Goal: Information Seeking & Learning: Learn about a topic

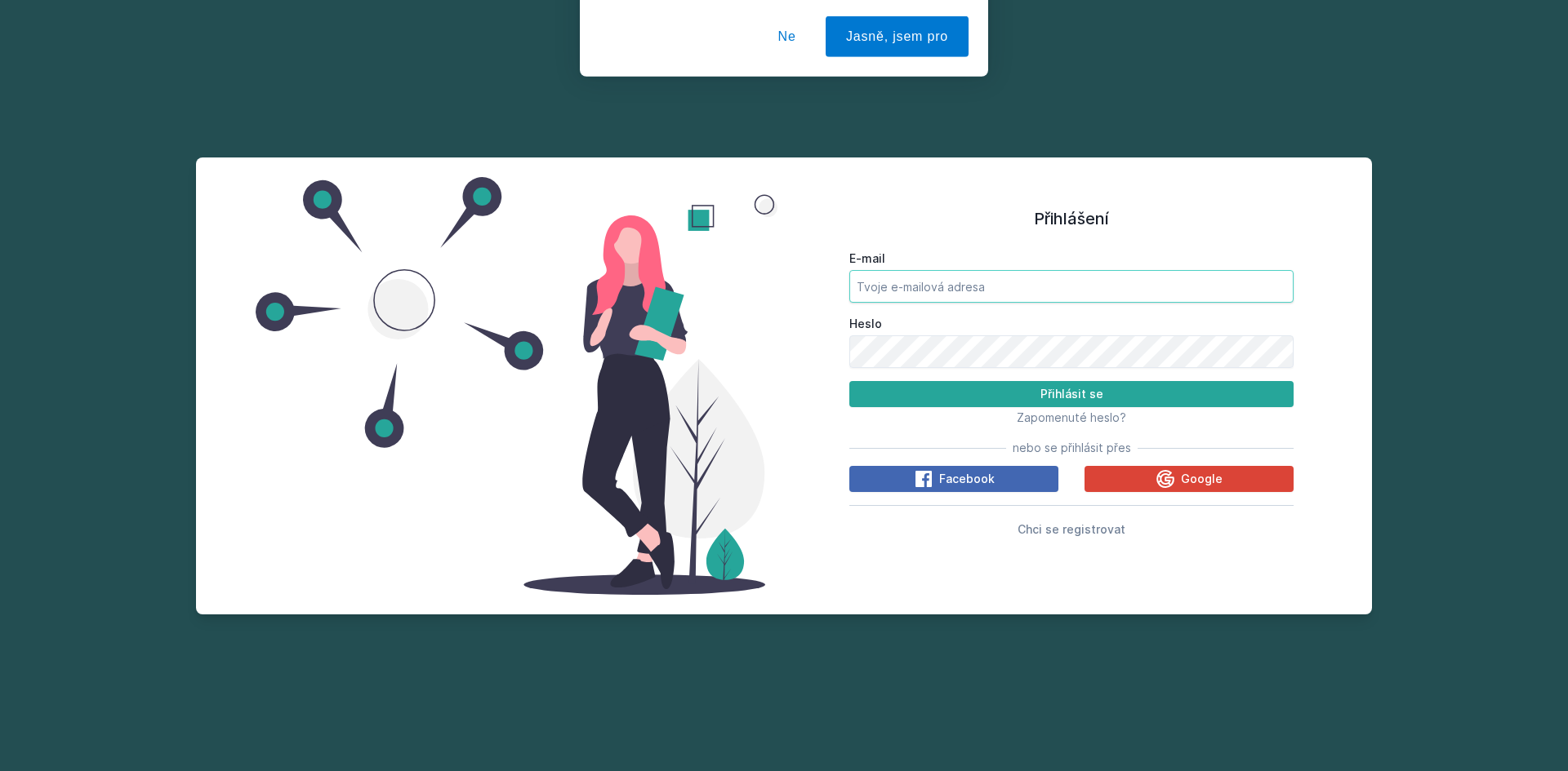
click at [1014, 289] on input "E-mail" at bounding box center [1071, 286] width 444 height 33
type input "[PERSON_NAME][EMAIL_ADDRESS][DOMAIN_NAME]"
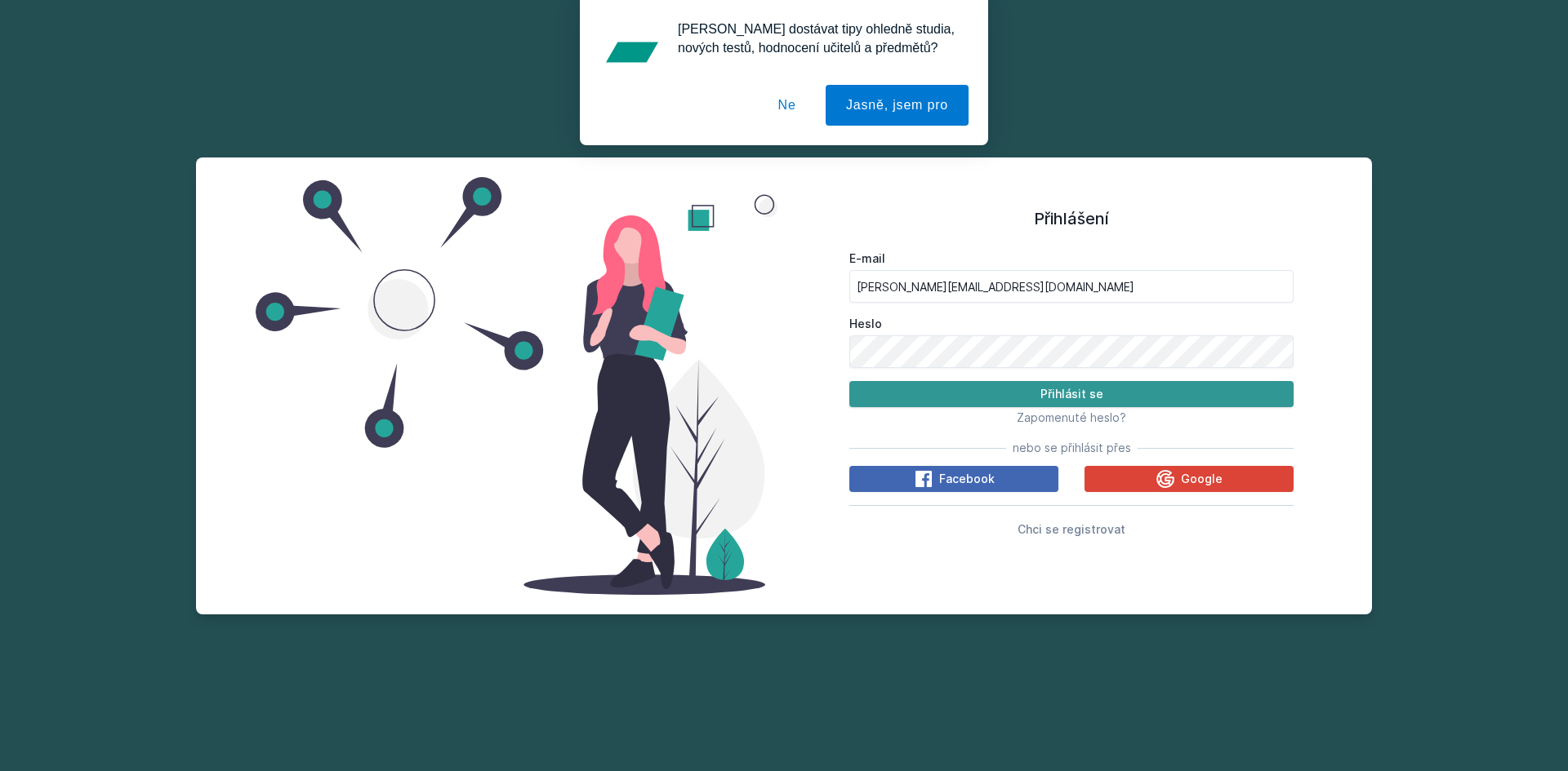
click at [1052, 394] on button "Přihlásit se" at bounding box center [1071, 394] width 444 height 26
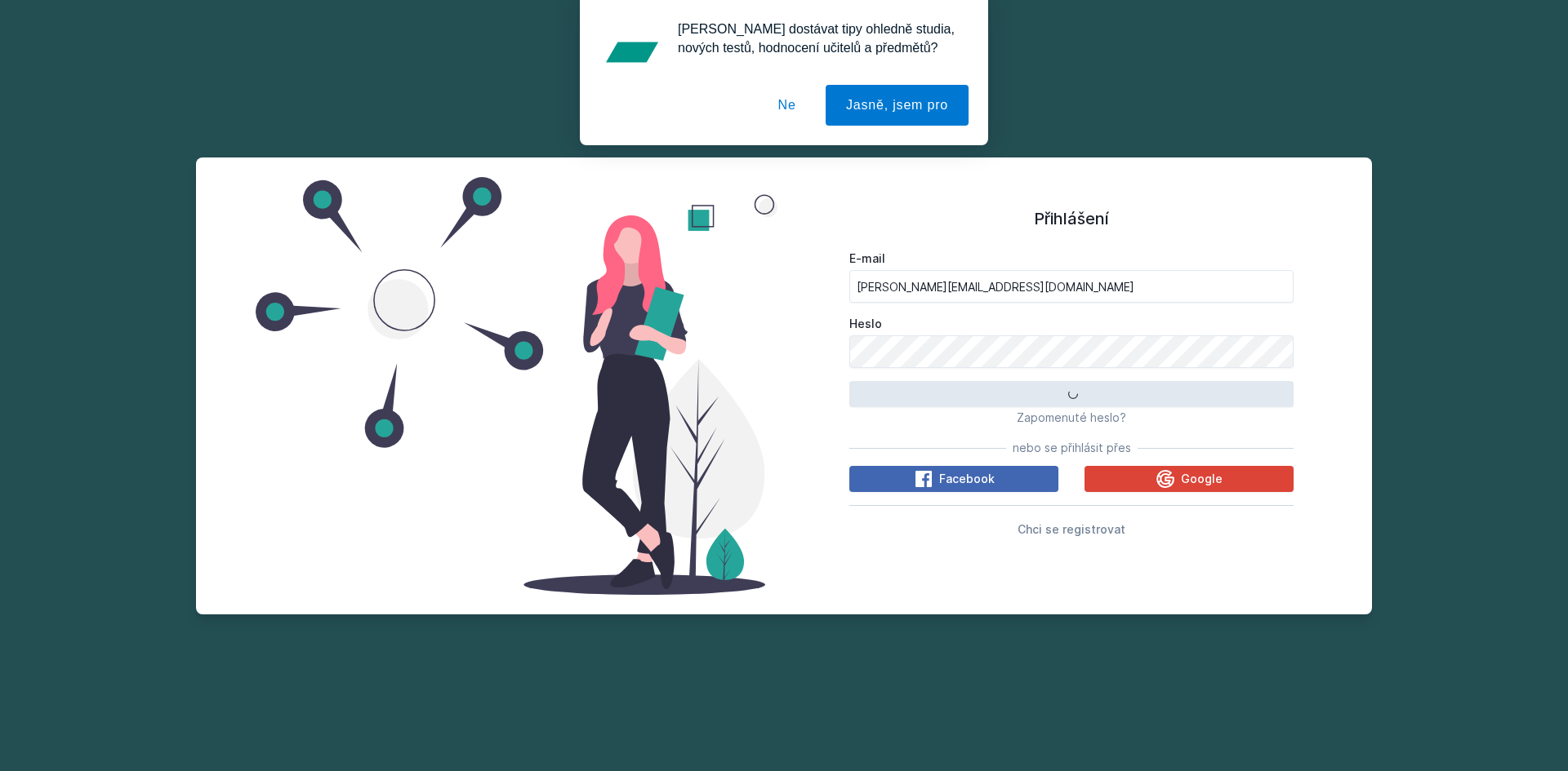
click at [800, 100] on button "Ne" at bounding box center [787, 105] width 59 height 40
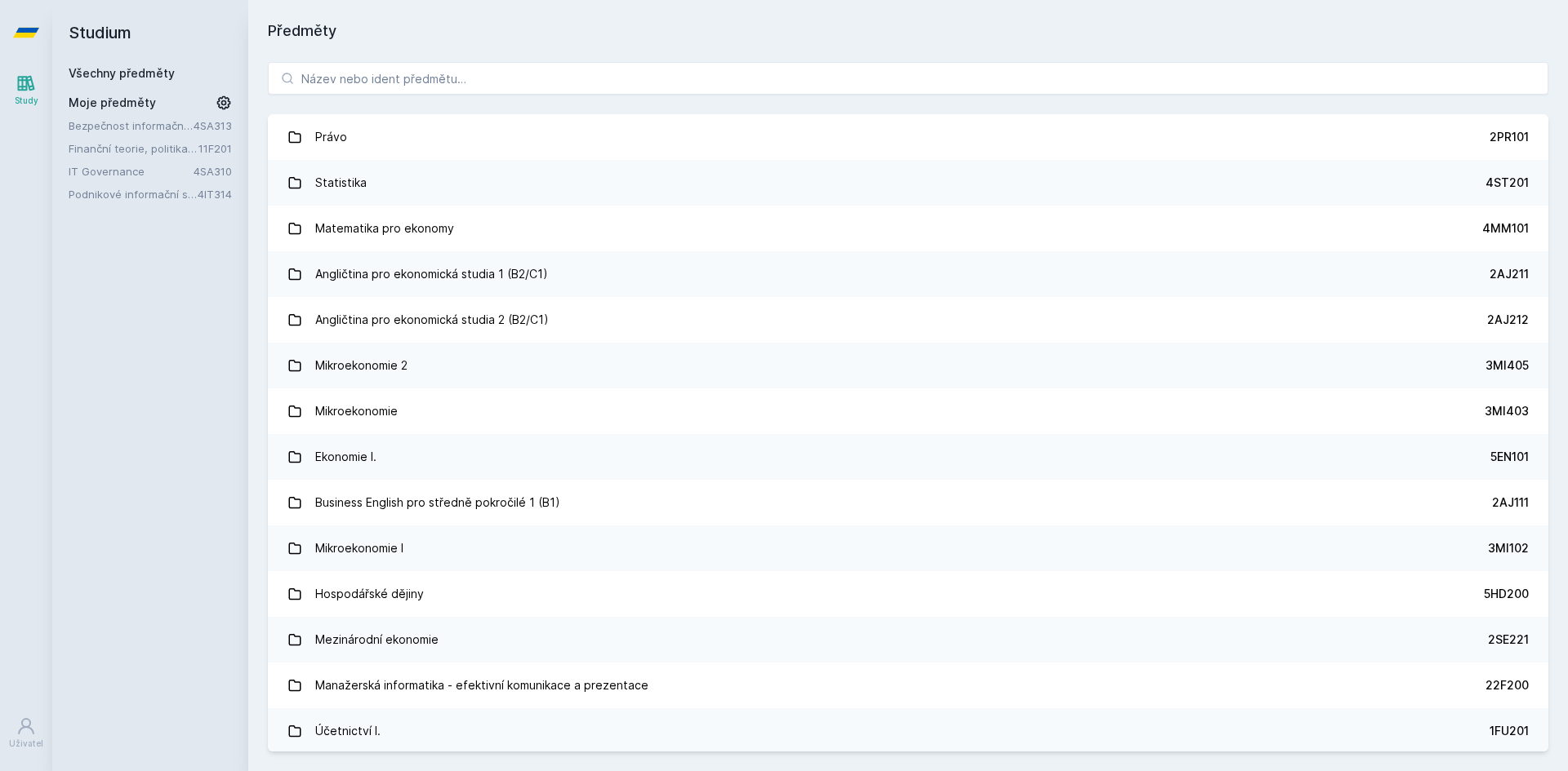
click at [116, 130] on link "Bezpečnost informačních systémů" at bounding box center [130, 125] width 125 height 17
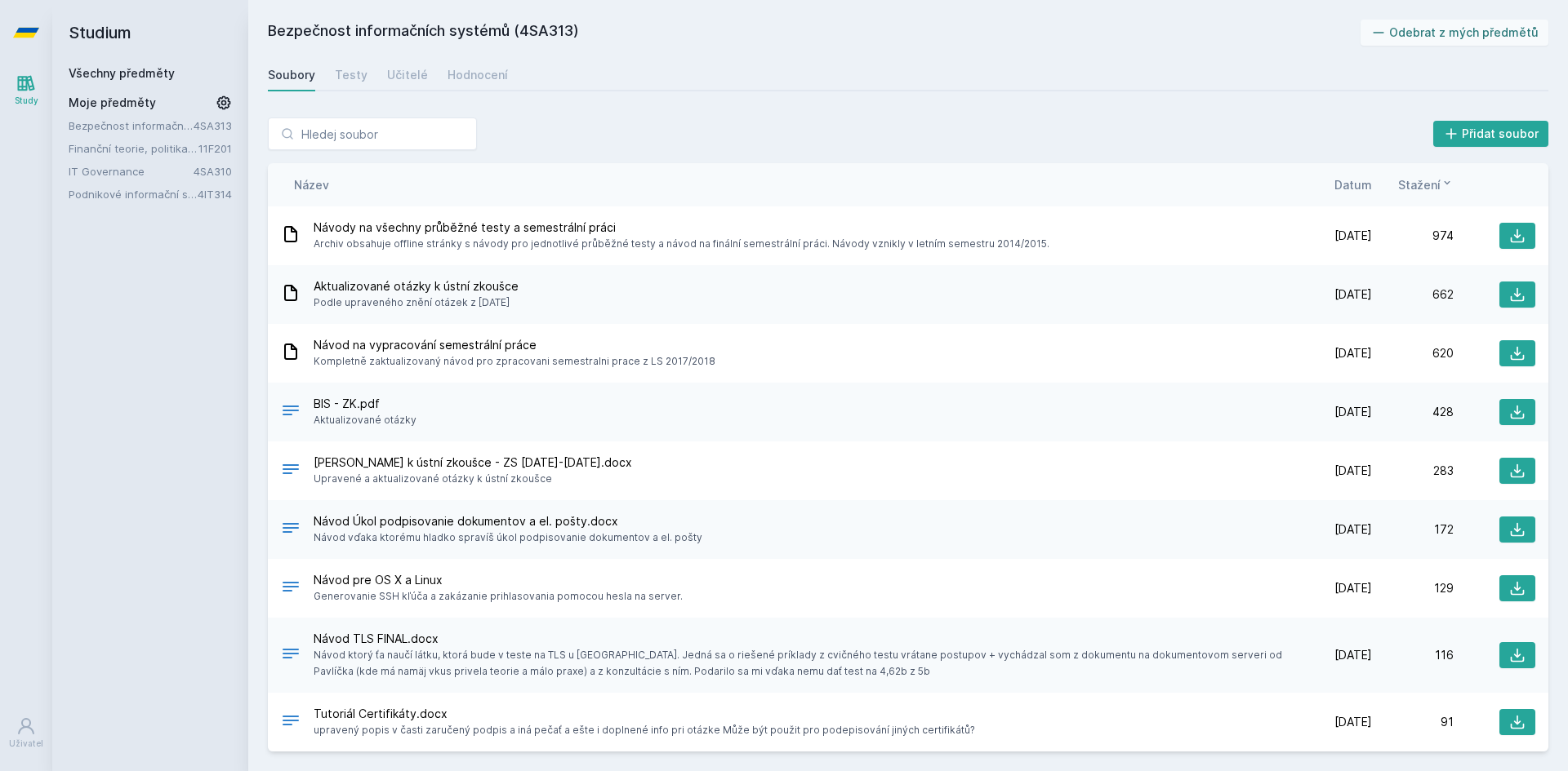
click at [502, 69] on div "Soubory Testy Učitelé Hodnocení" at bounding box center [907, 75] width 1281 height 33
click at [493, 69] on div "Hodnocení" at bounding box center [477, 75] width 60 height 17
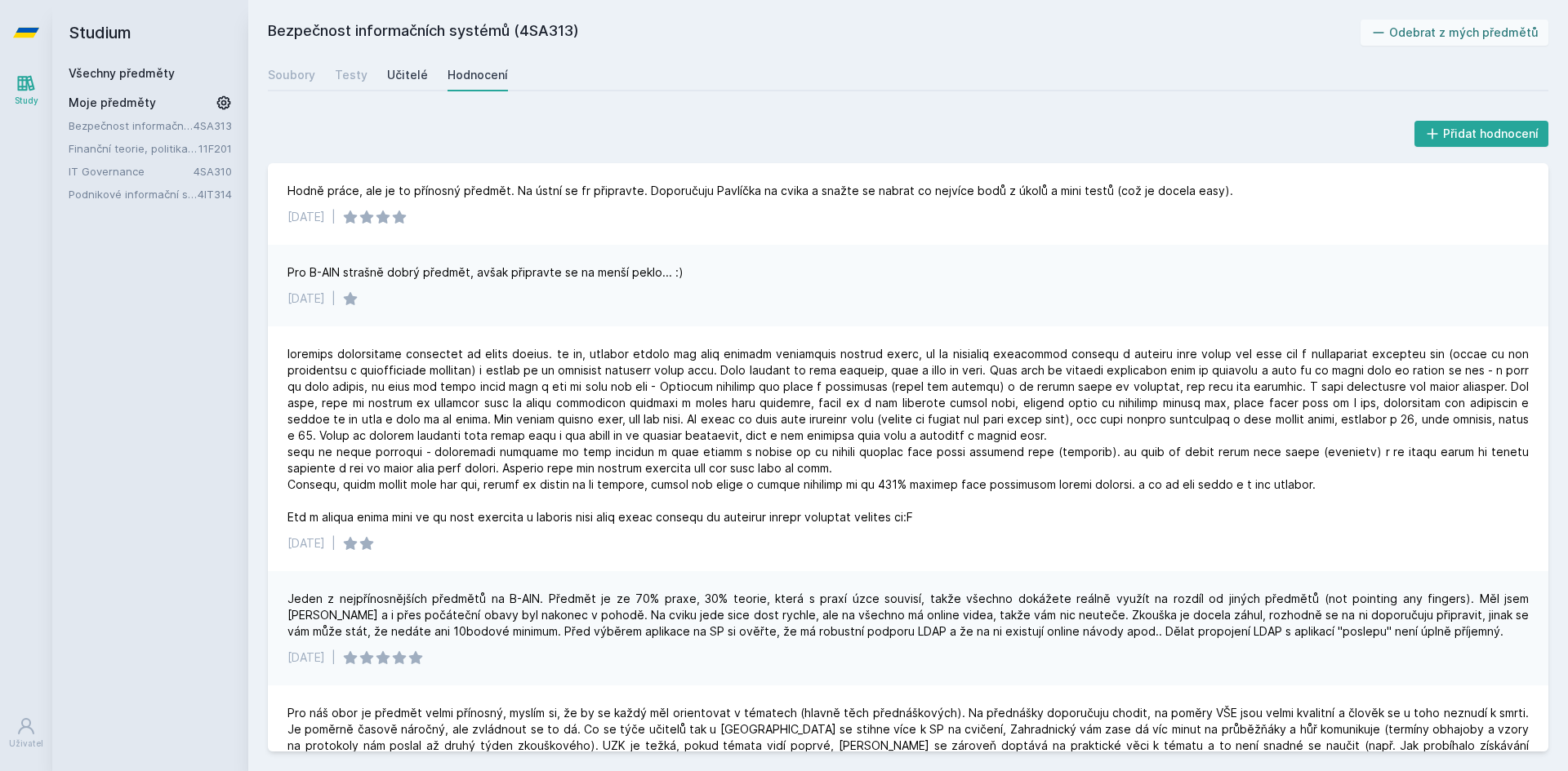
click at [420, 73] on div "Učitelé" at bounding box center [407, 75] width 40 height 17
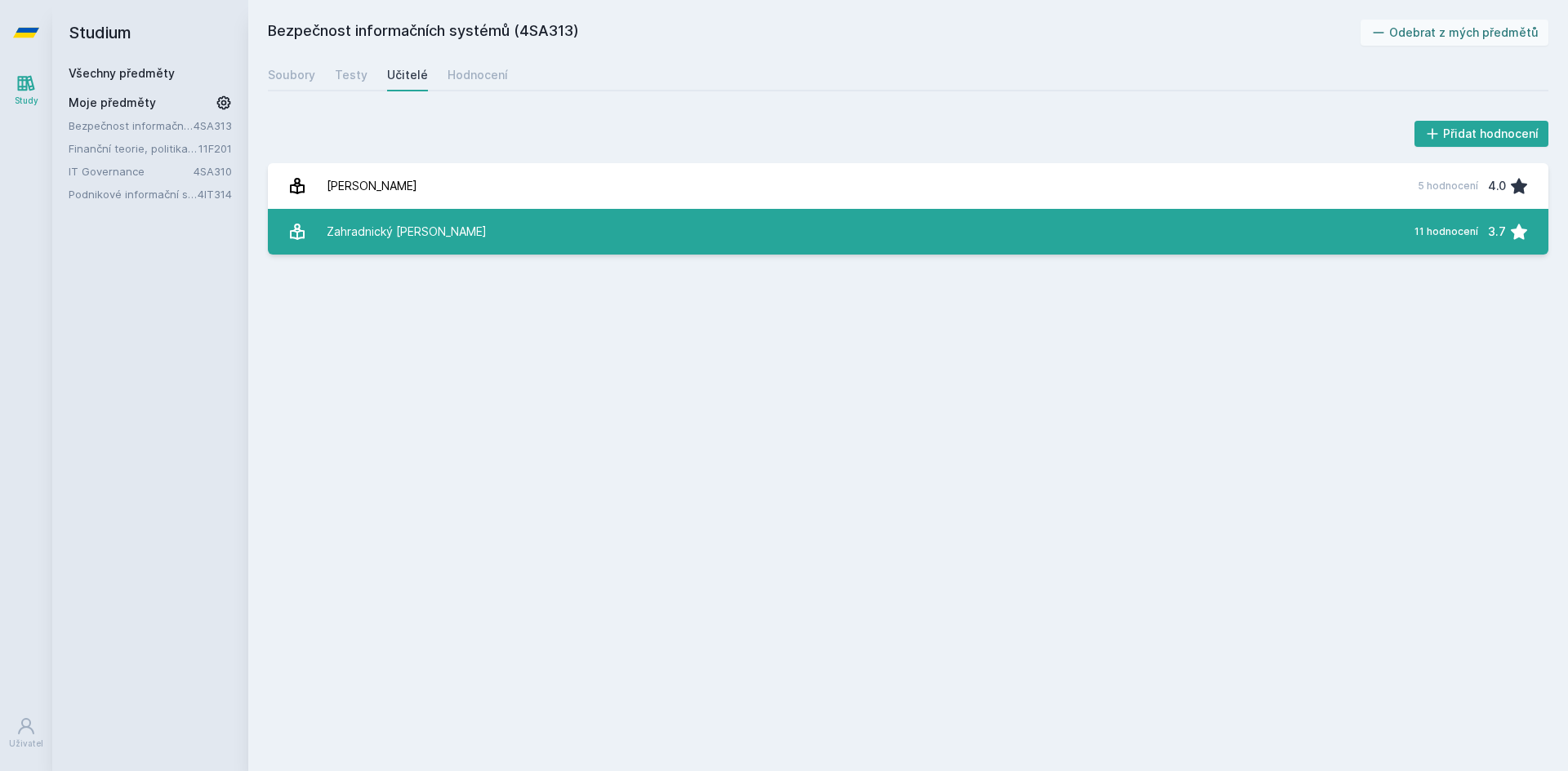
click at [360, 249] on link "Zahradnický [PERSON_NAME] 11 hodnocení 3.7" at bounding box center [907, 232] width 1281 height 45
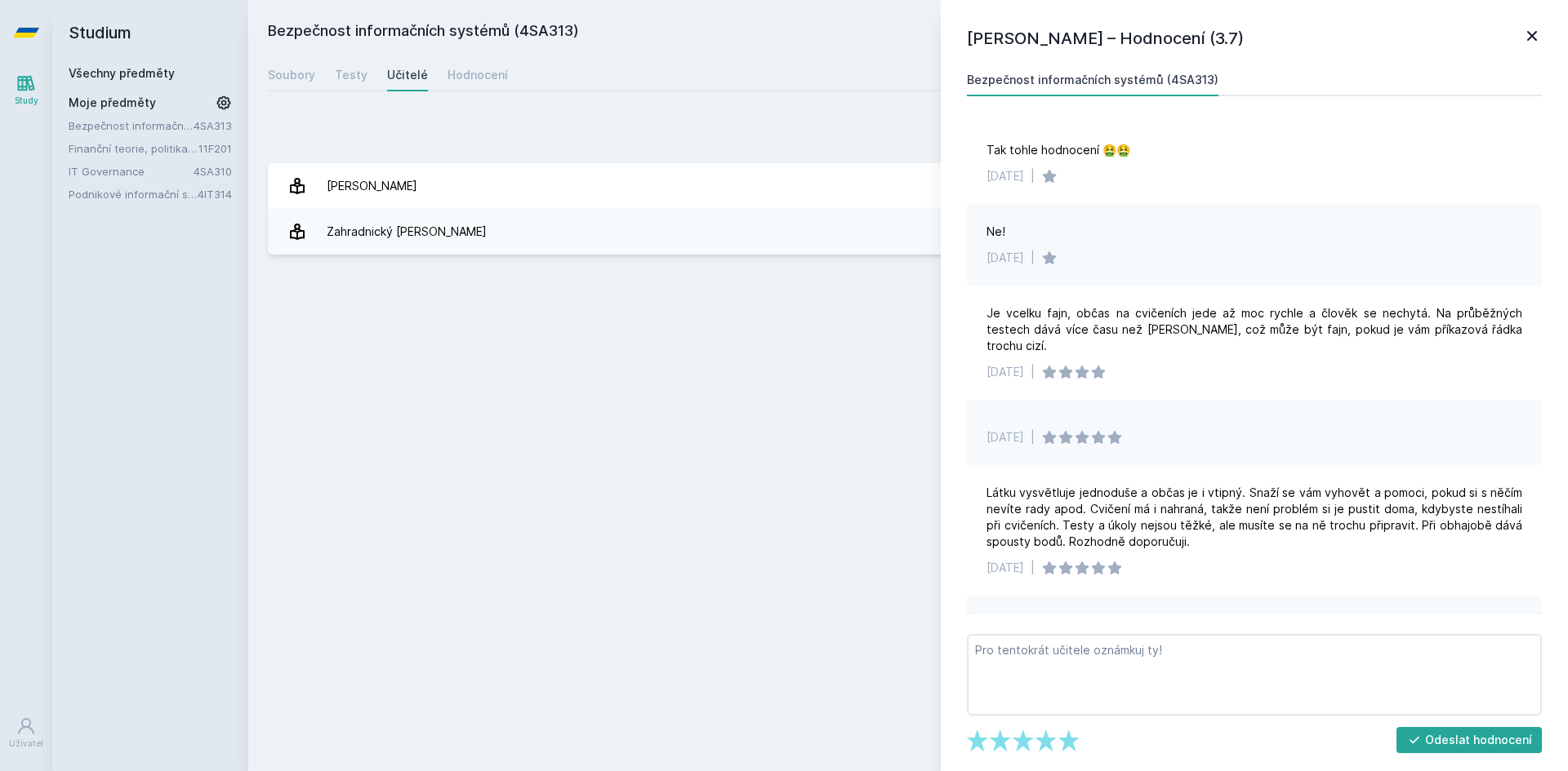
click at [704, 441] on div "Bezpečnost informačních systémů (4SA313) Odebrat z mých předmětů [GEOGRAPHIC_DA…" at bounding box center [907, 386] width 1281 height 732
click at [1529, 33] on icon at bounding box center [1531, 36] width 10 height 10
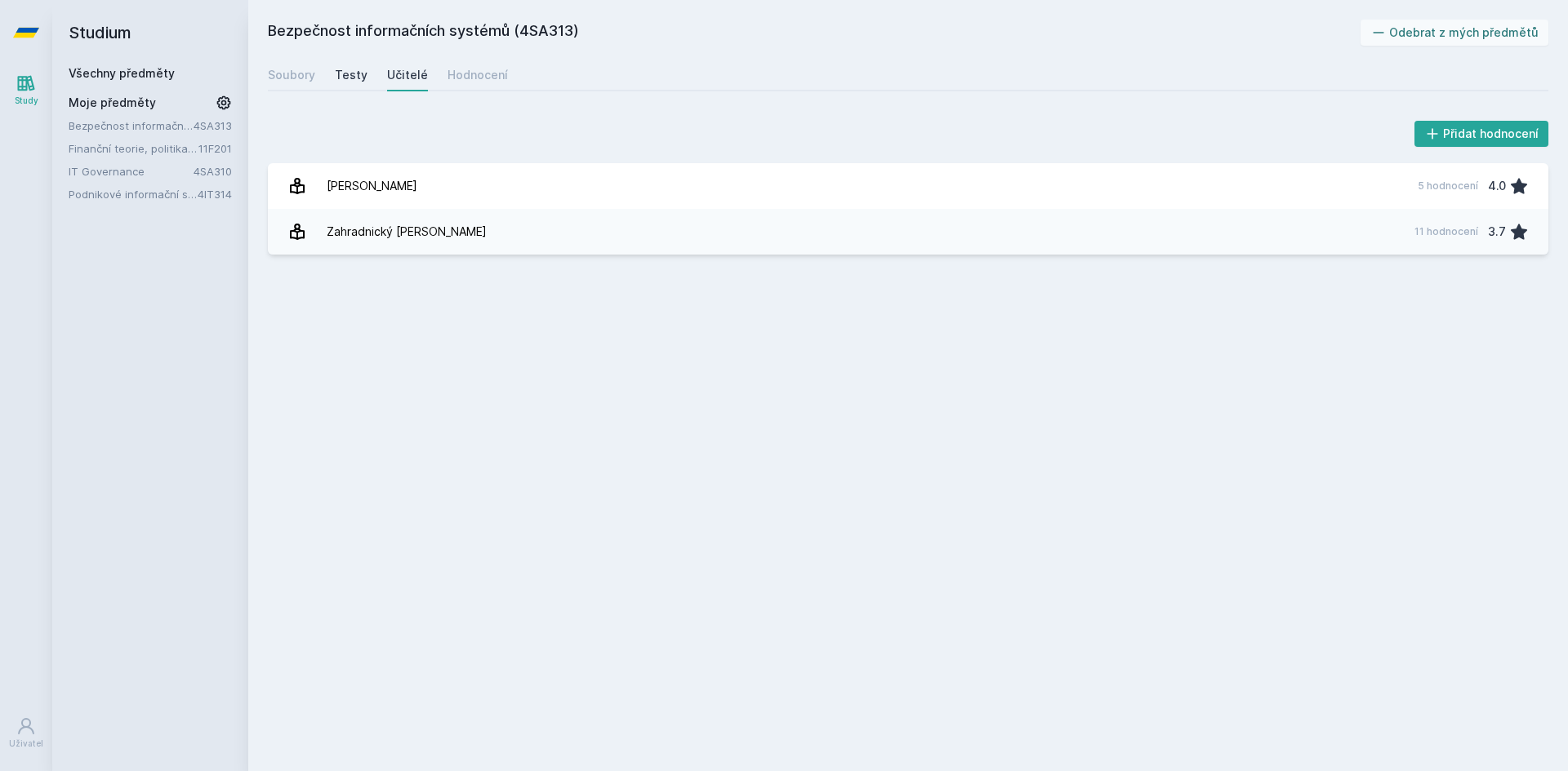
click at [348, 66] on link "Testy" at bounding box center [351, 75] width 33 height 33
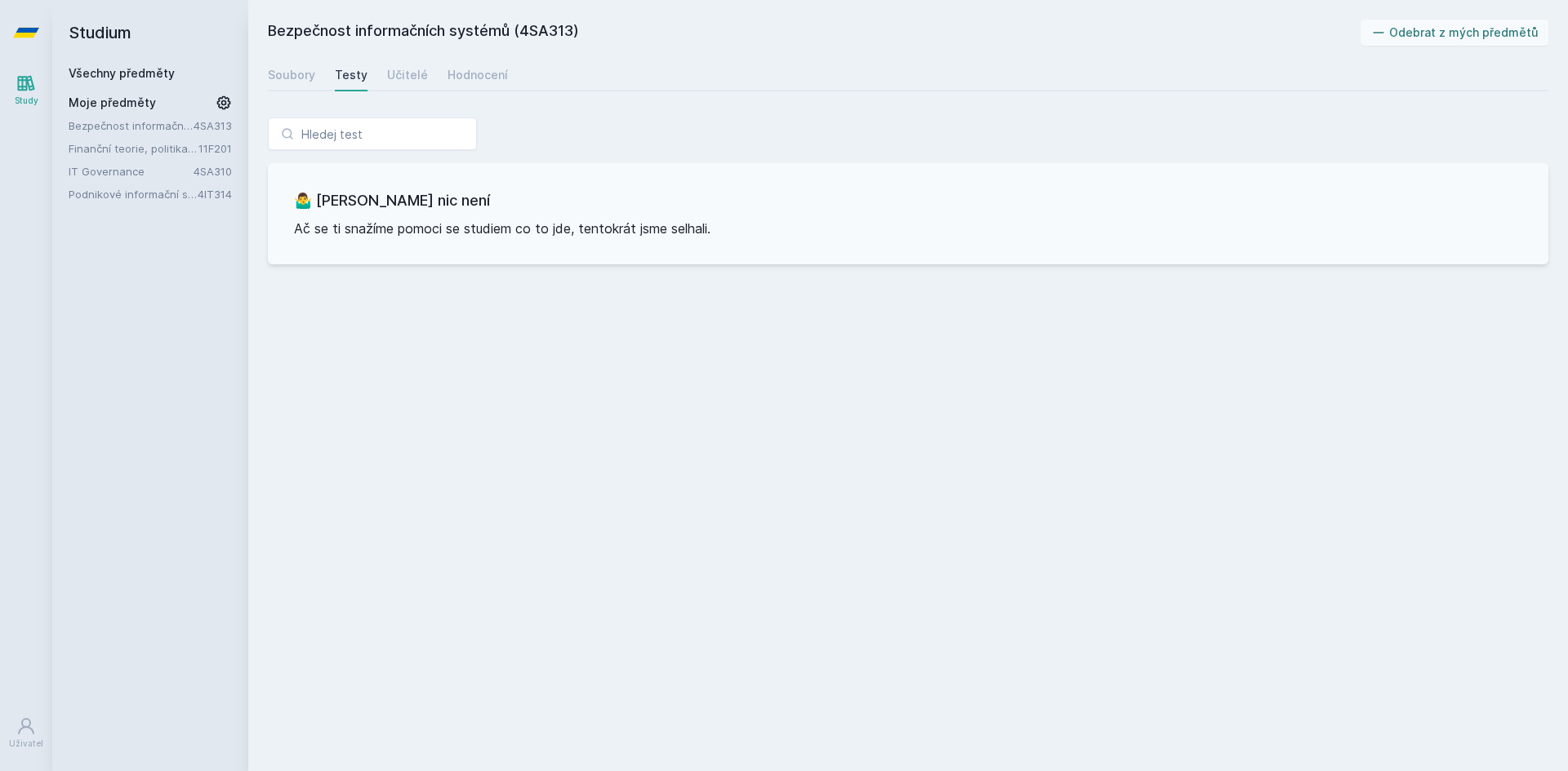
click at [324, 83] on div "Soubory Testy Učitelé Hodnocení" at bounding box center [907, 75] width 1281 height 33
click at [309, 71] on div "Soubory" at bounding box center [291, 75] width 47 height 17
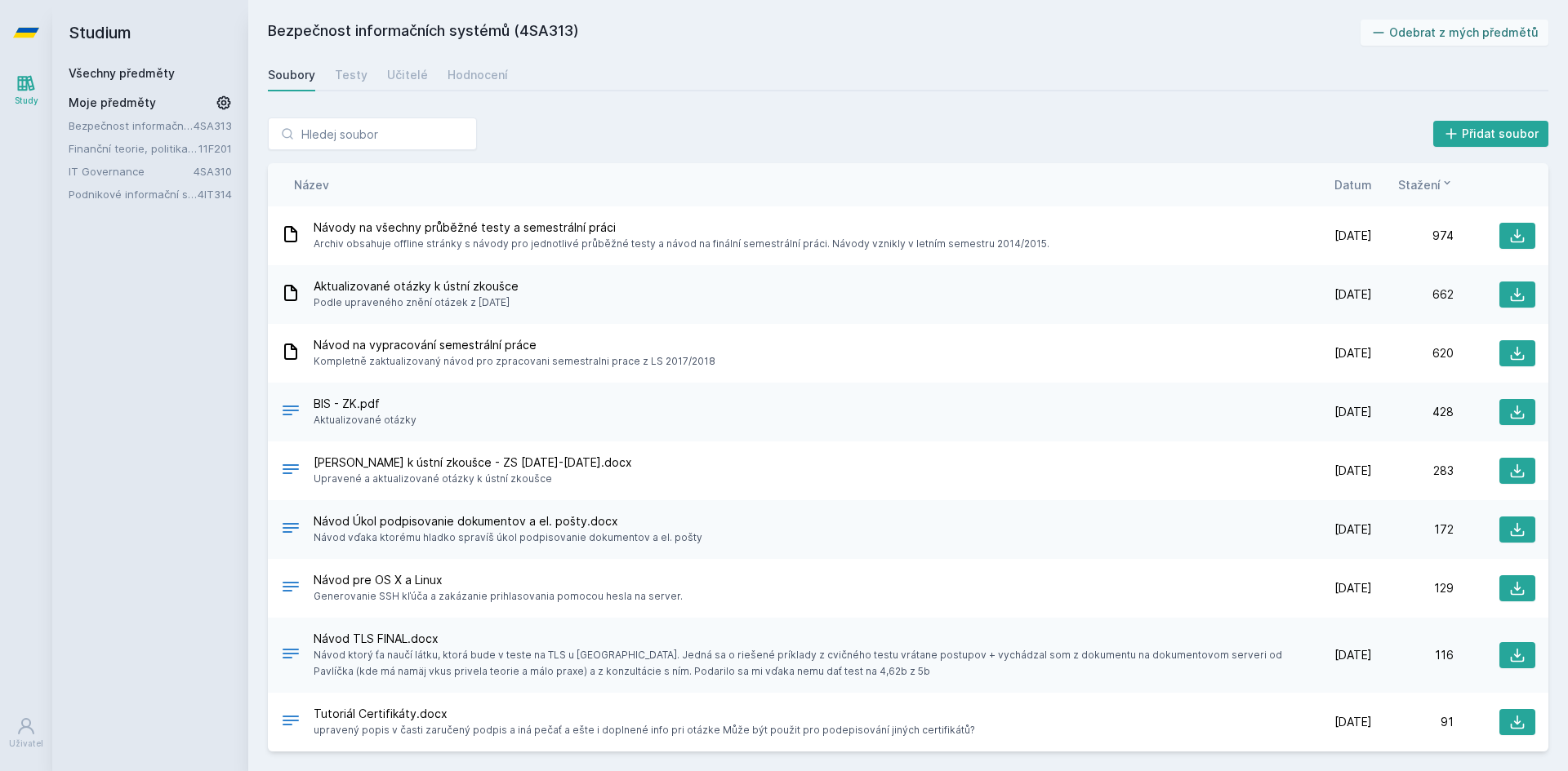
click at [1358, 179] on span "Datum" at bounding box center [1353, 185] width 38 height 17
